Goal: Navigation & Orientation: Find specific page/section

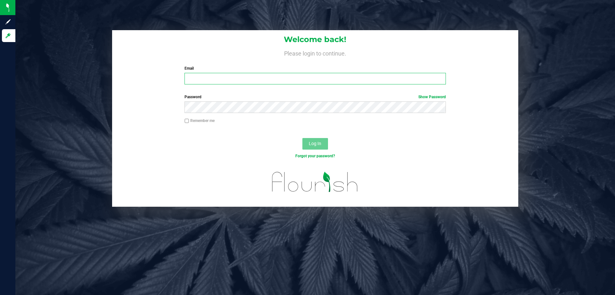
click at [214, 82] on input "Email" at bounding box center [315, 79] width 261 height 12
type input "[EMAIL_ADDRESS][DOMAIN_NAME]"
click at [312, 143] on span "Log In" at bounding box center [315, 143] width 12 height 5
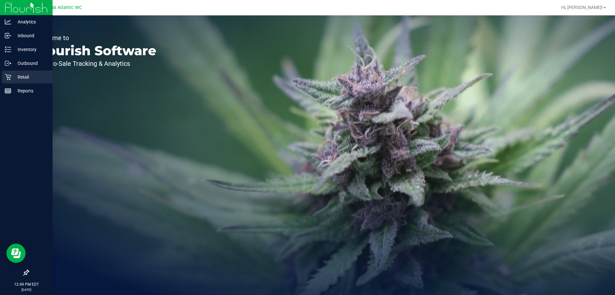
click at [11, 80] on icon at bounding box center [8, 77] width 6 height 6
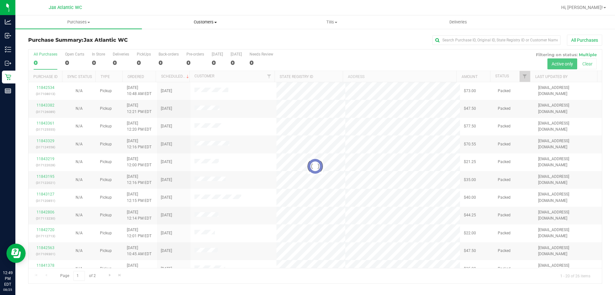
click at [205, 21] on span "Customers" at bounding box center [205, 22] width 126 height 6
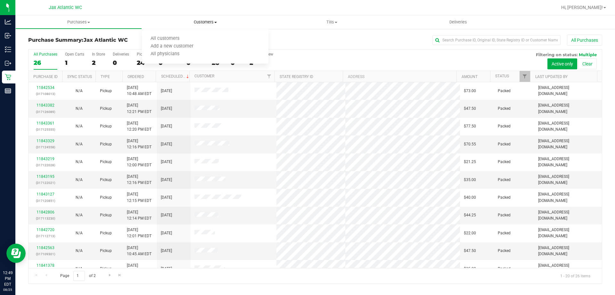
click at [203, 21] on span "Customers" at bounding box center [205, 22] width 127 height 6
click at [324, 21] on span "Tills" at bounding box center [332, 22] width 126 height 6
click at [330, 19] on uib-tab-heading "Tills Manage tills Reconcile e-payments" at bounding box center [332, 21] width 127 height 13
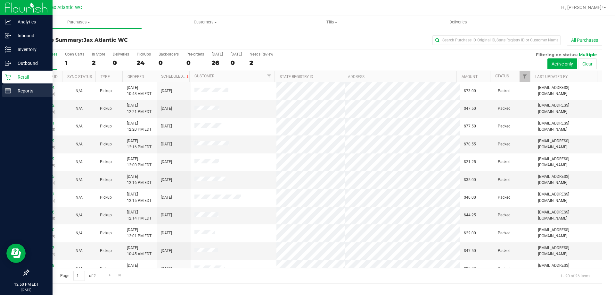
click at [15, 91] on p "Reports" at bounding box center [30, 91] width 38 height 8
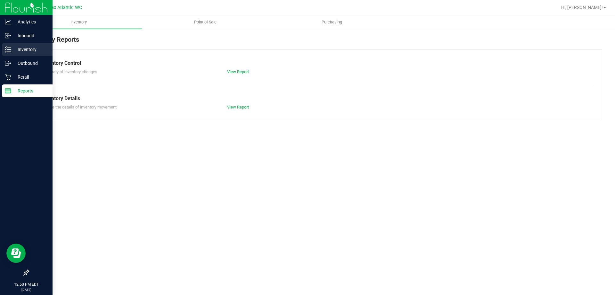
click at [21, 48] on p "Inventory" at bounding box center [30, 50] width 38 height 8
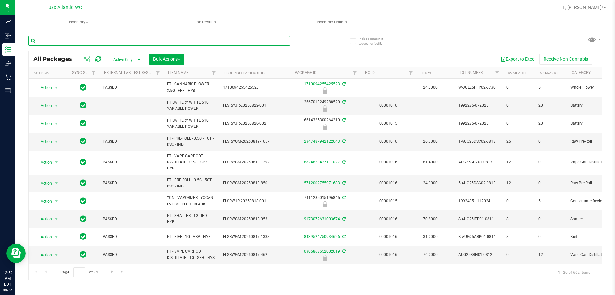
click at [81, 40] on input "text" at bounding box center [159, 41] width 262 height 10
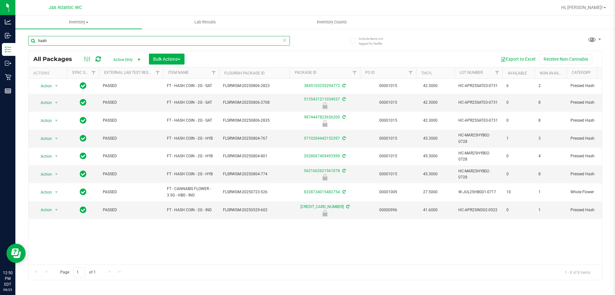
type input "hash"
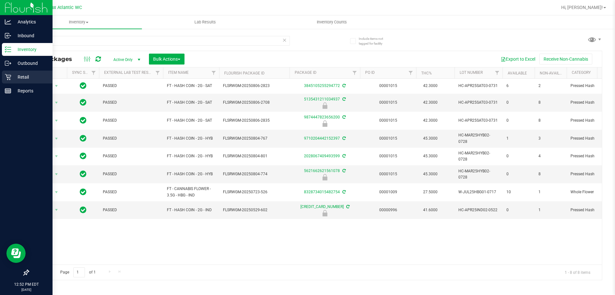
click at [10, 75] on icon at bounding box center [8, 77] width 6 height 6
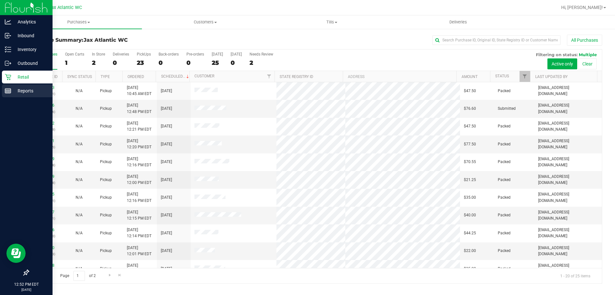
click at [6, 89] on icon at bounding box center [8, 90] width 6 height 6
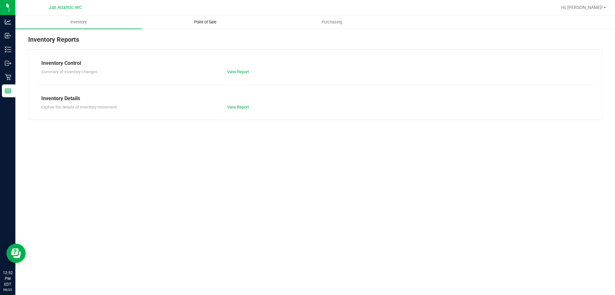
click at [201, 22] on span "Point of Sale" at bounding box center [206, 22] width 40 height 6
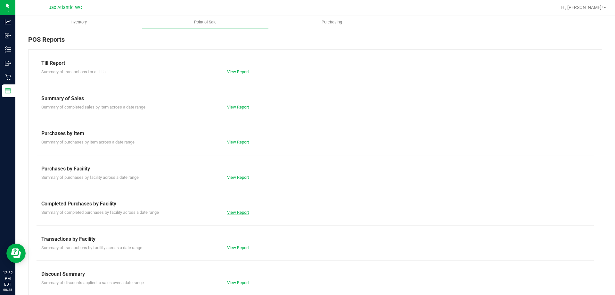
click at [232, 213] on link "View Report" at bounding box center [238, 212] width 22 height 5
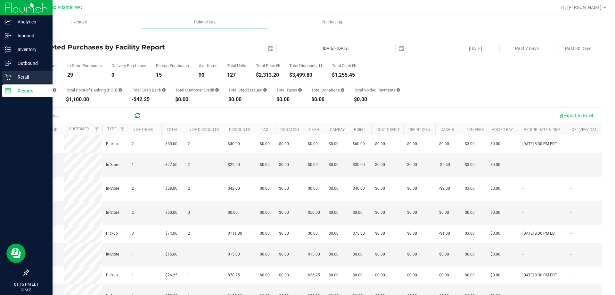
click at [14, 75] on p "Retail" at bounding box center [30, 77] width 38 height 8
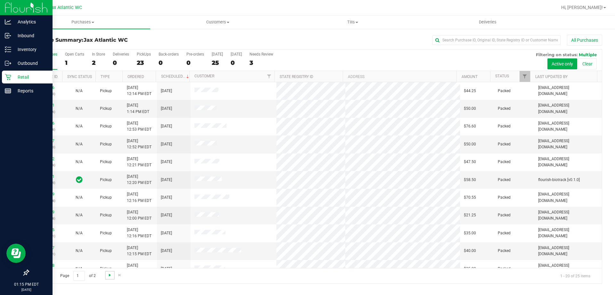
click at [107, 274] on span "Go to the next page" at bounding box center [109, 274] width 5 height 5
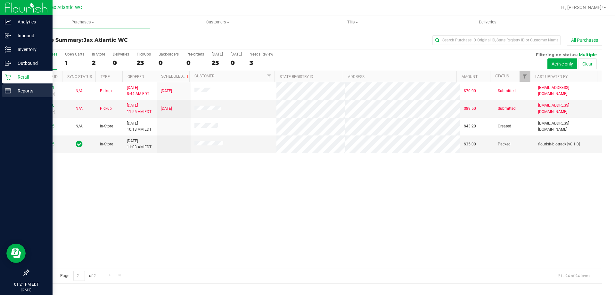
click at [8, 91] on icon at bounding box center [8, 90] width 6 height 6
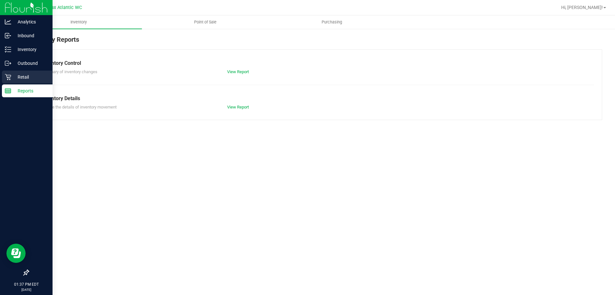
click at [17, 80] on p "Retail" at bounding box center [30, 77] width 38 height 8
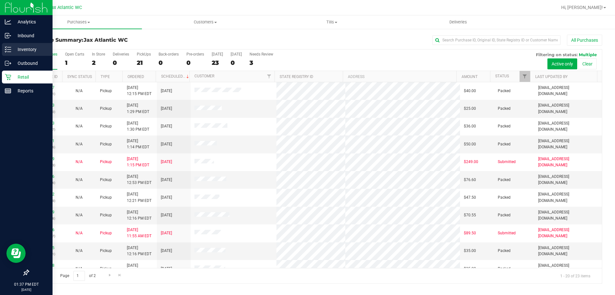
click at [12, 50] on p "Inventory" at bounding box center [30, 50] width 38 height 8
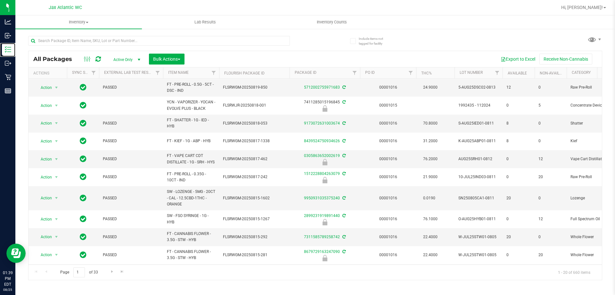
scroll to position [96, 0]
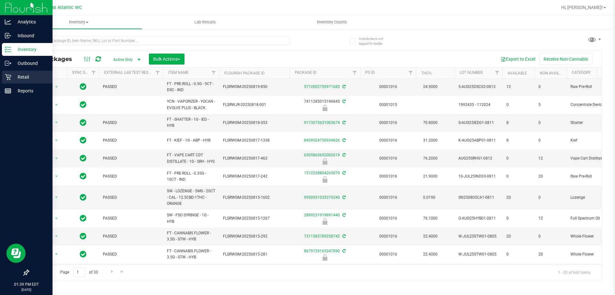
click at [5, 73] on div "Retail" at bounding box center [27, 77] width 51 height 13
